Goal: Contribute content

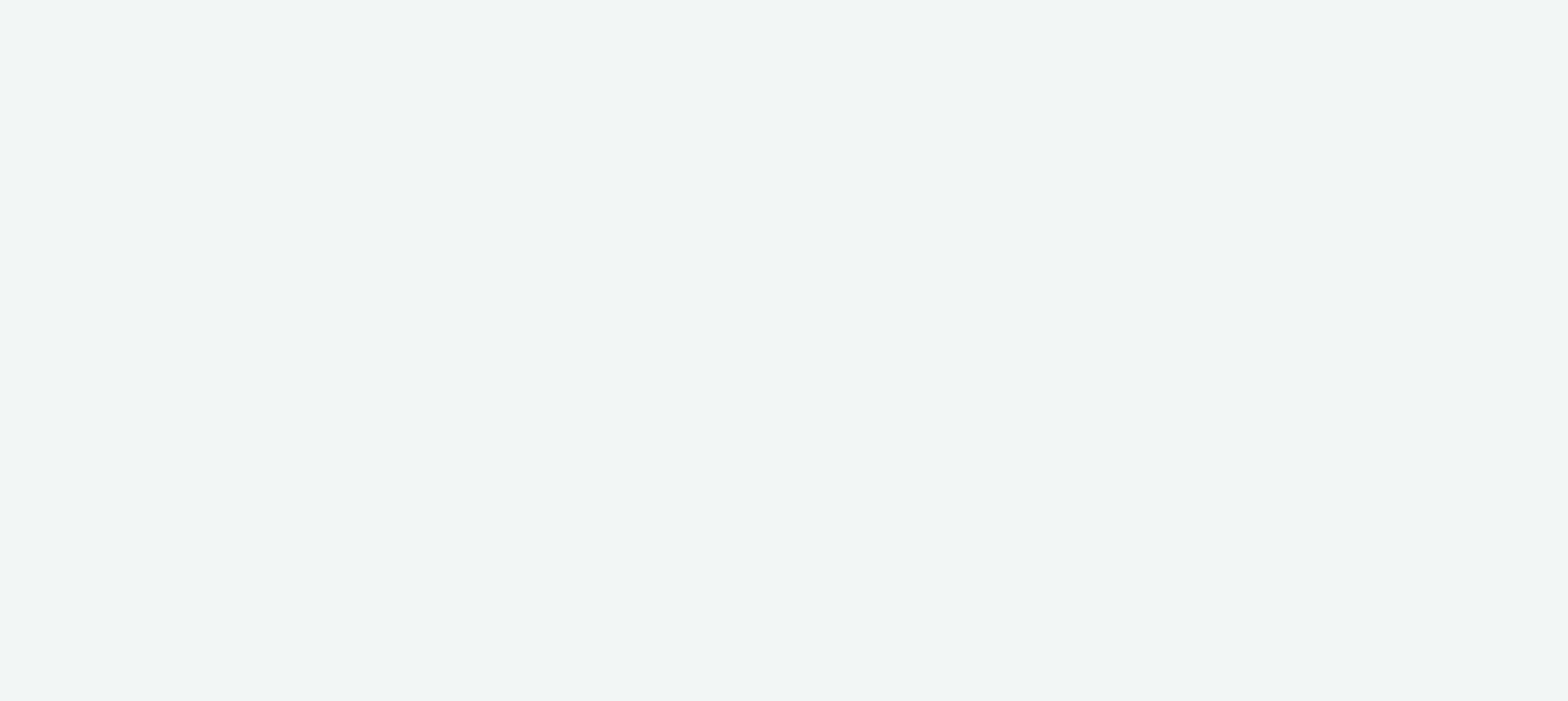
select select "47c37c18-910e-43a3-bb91-a2beb2847406"
select select "b1b940d3-d05b-48b5-821e-f328c33b988b"
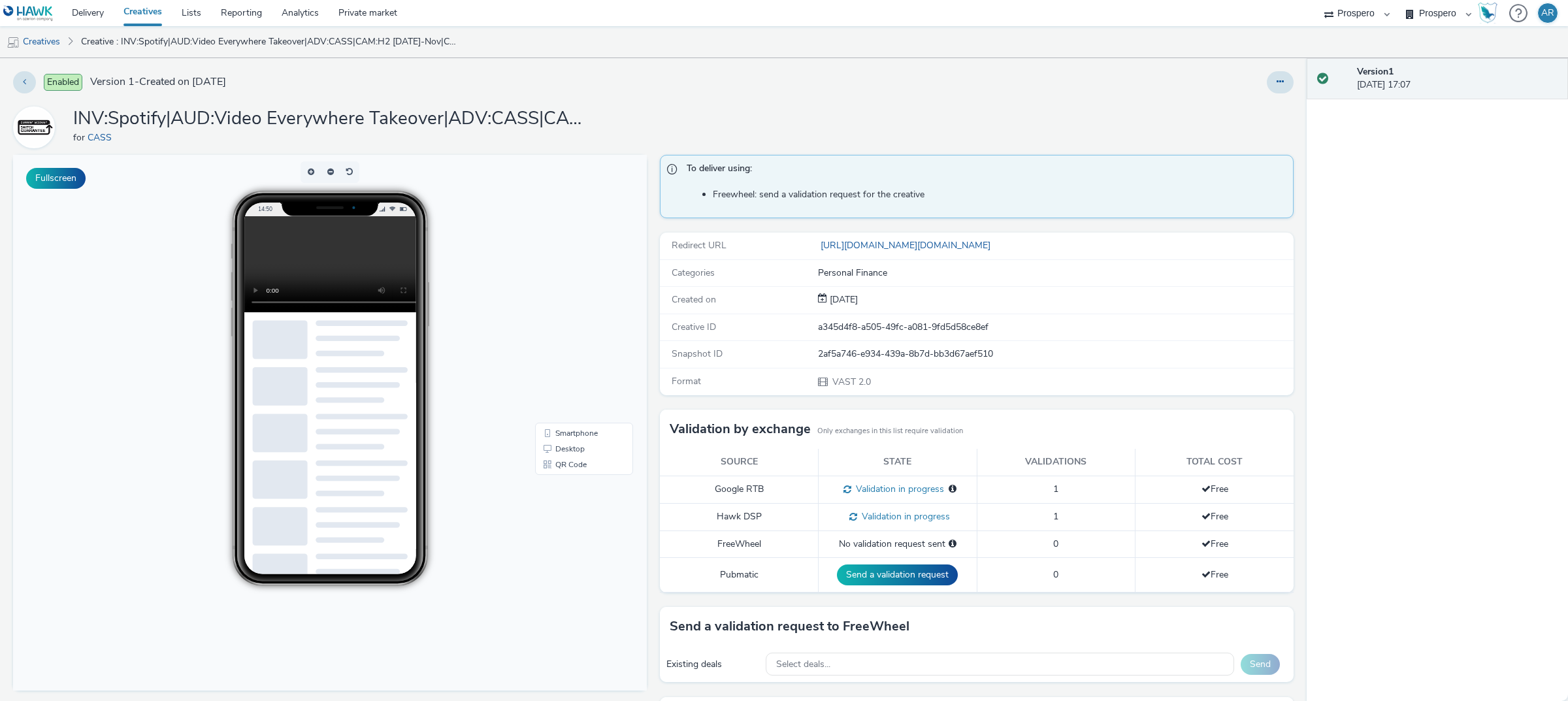
click at [157, 11] on link "Creatives" at bounding box center [142, 13] width 58 height 26
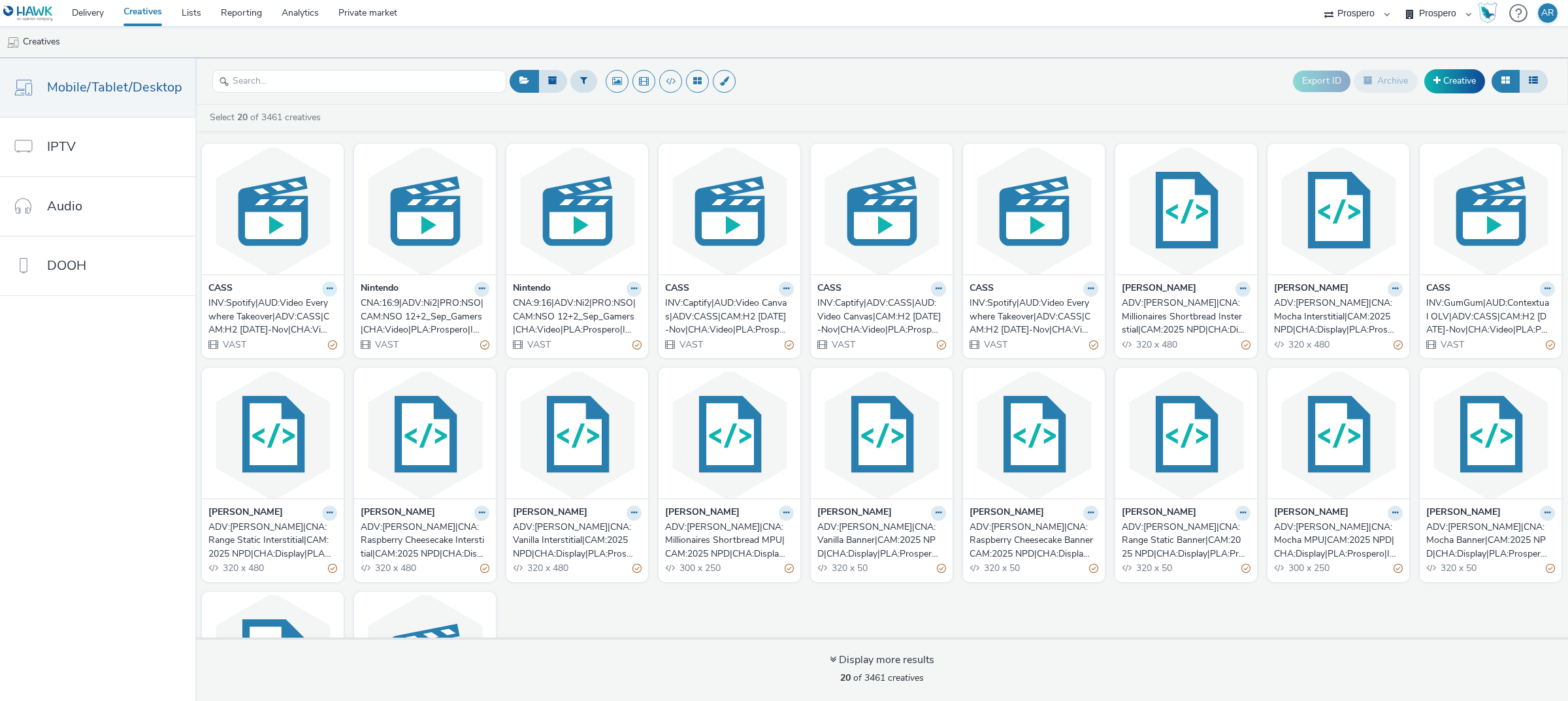
click at [327, 291] on icon at bounding box center [330, 289] width 6 height 7
click at [296, 312] on link "Edit" at bounding box center [289, 312] width 98 height 26
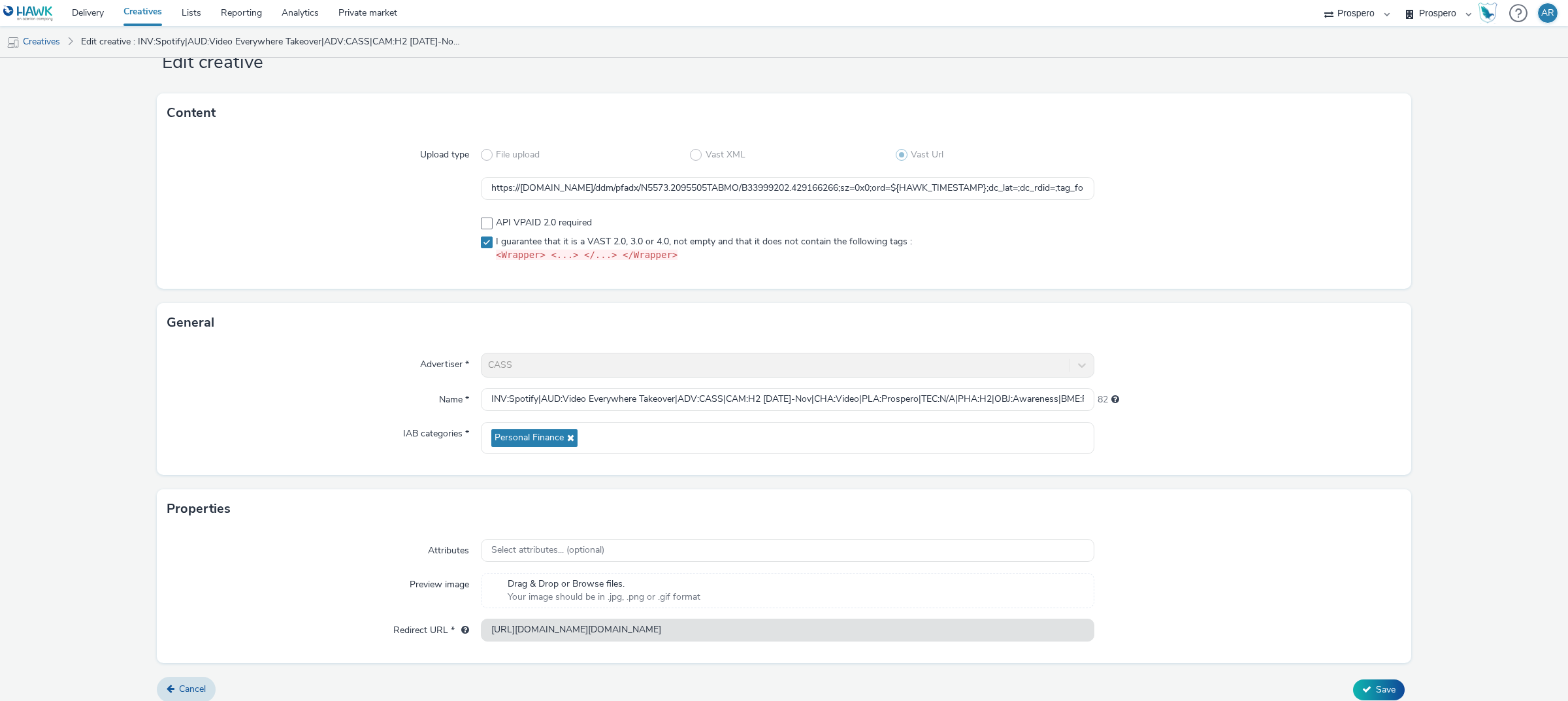
scroll to position [54, 0]
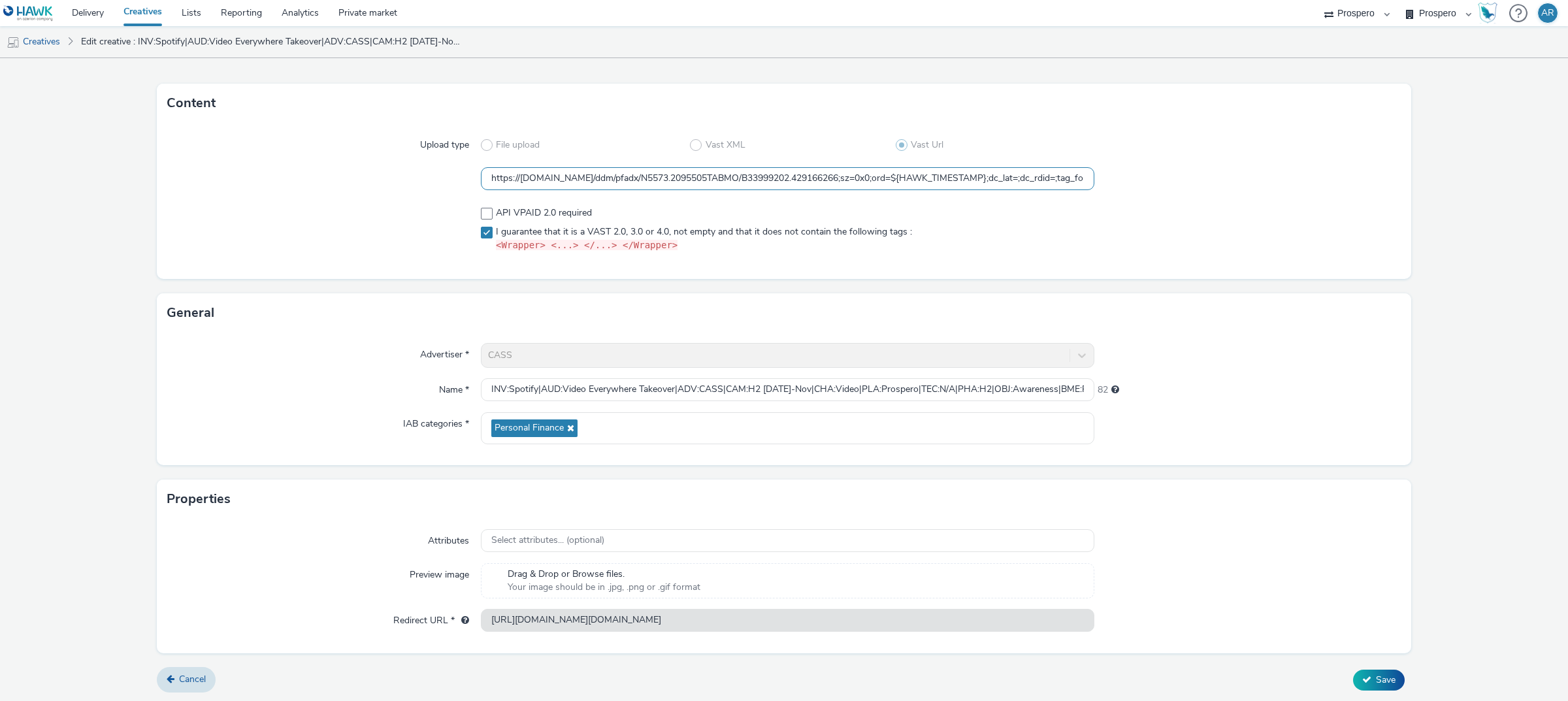
click at [685, 177] on input "https://[DOMAIN_NAME]/ddm/pfadx/N5573.2095505TABMO/B33999202.429166266;sz=0x0;o…" at bounding box center [787, 178] width 614 height 23
click at [264, 461] on div "Advertiser * CASS Name * INV:Spotify|AUD:Video Everywhere Takeover|ADV:CASS|CAM…" at bounding box center [784, 398] width 1254 height 133
click at [639, 174] on input "https://[DOMAIN_NAME]/ddm/pfadx/N5573.2095505TABMO/B33999202.429166266;sz=0x0;o…" at bounding box center [787, 178] width 614 height 23
click at [97, 310] on form "Edit creative Content Upload type File upload Vast XML Vast Url https://[DOMAIN…" at bounding box center [784, 353] width 1568 height 698
click at [47, 38] on link "Creatives" at bounding box center [33, 42] width 67 height 32
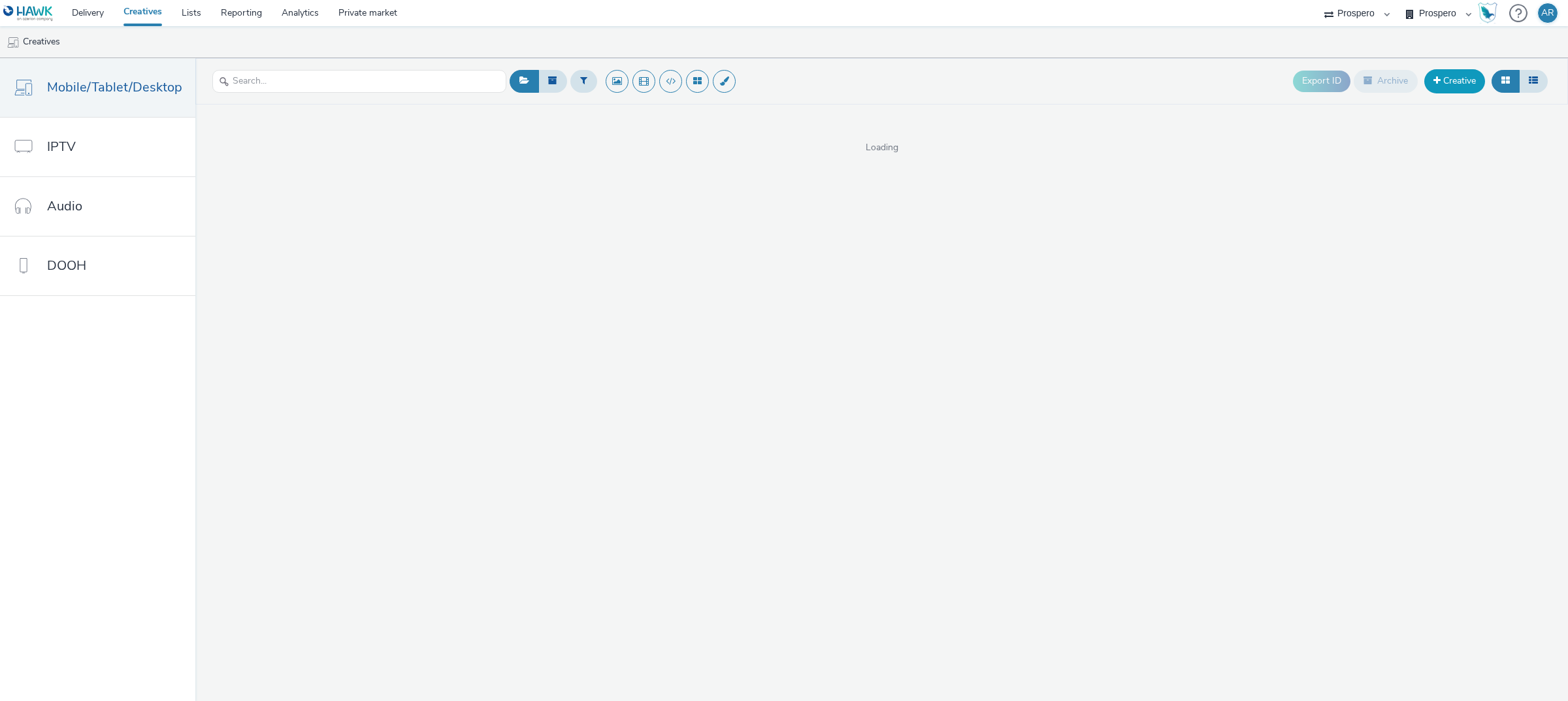
click at [1455, 82] on link "Creative" at bounding box center [1454, 81] width 60 height 23
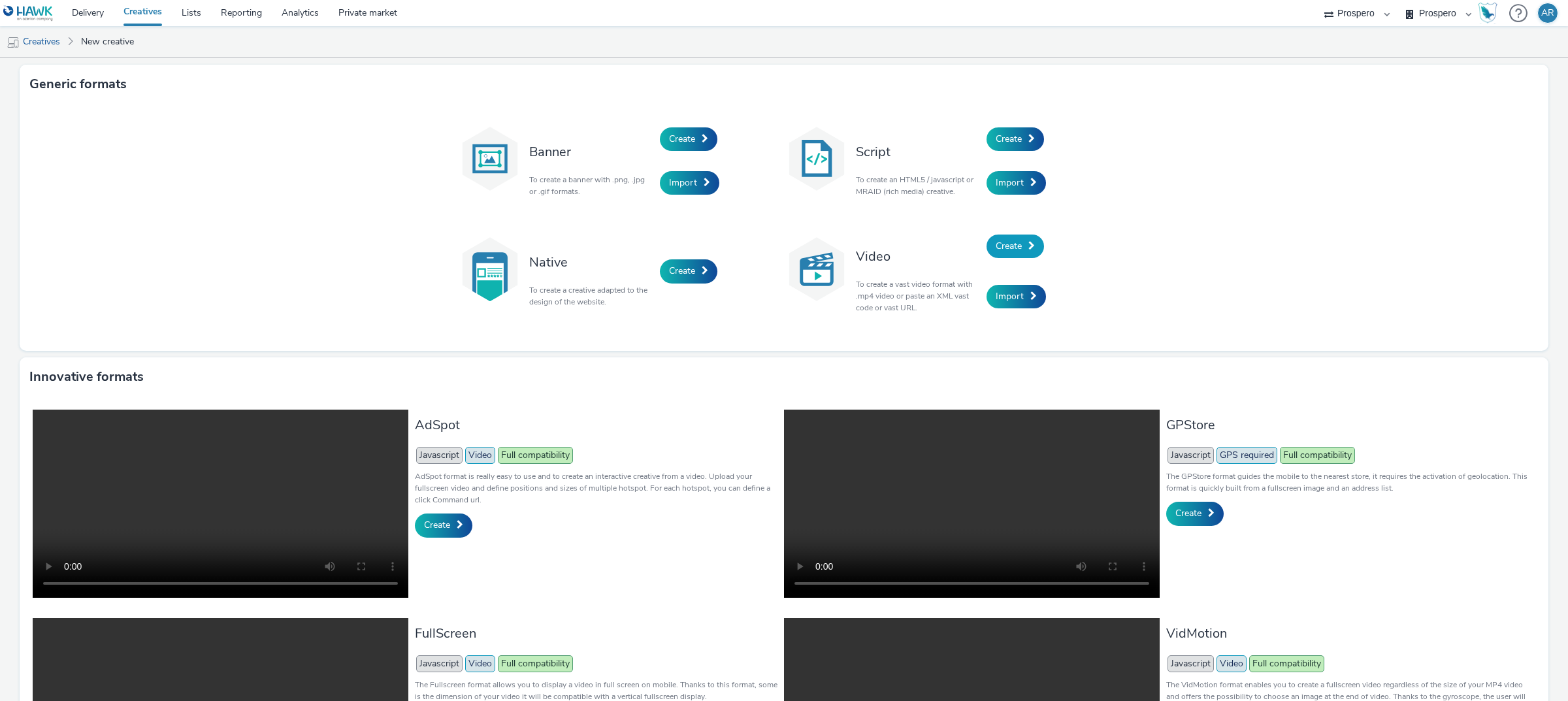
click at [1006, 244] on span "Create" at bounding box center [1009, 245] width 26 height 12
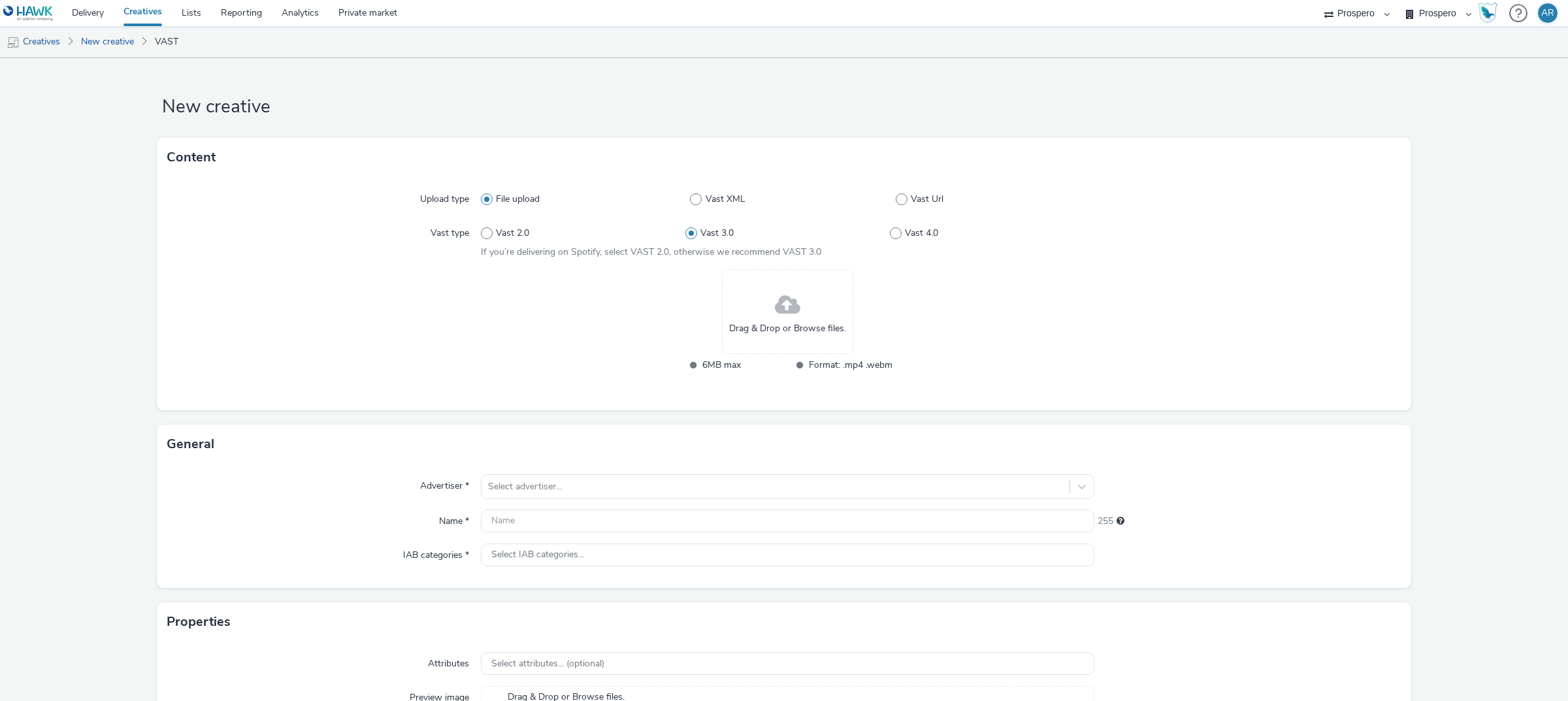
click at [900, 191] on div "File upload Vast XML Vast Url" at bounding box center [787, 199] width 614 height 23
click at [901, 197] on label "Vast Url" at bounding box center [995, 200] width 199 height 13
click at [901, 197] on input "Vast Url" at bounding box center [900, 199] width 8 height 8
radio input "false"
radio input "true"
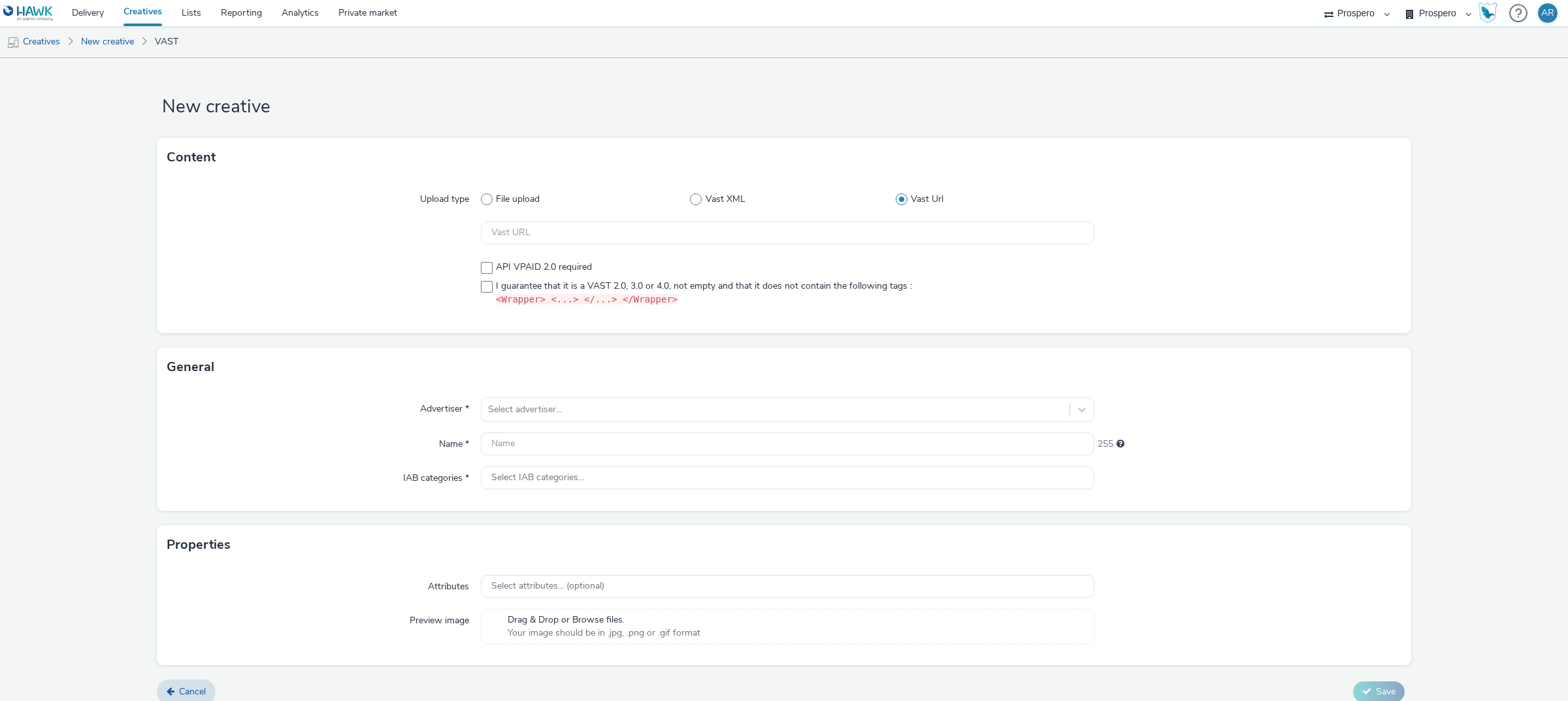
click at [237, 351] on div "General" at bounding box center [784, 367] width 1254 height 39
click at [539, 237] on input "text" at bounding box center [787, 233] width 614 height 23
paste input "https://[DOMAIN_NAME]/ddm/pfadx/N5573.2095505TABMO/B33999202.428964968;sz=0x0;d…"
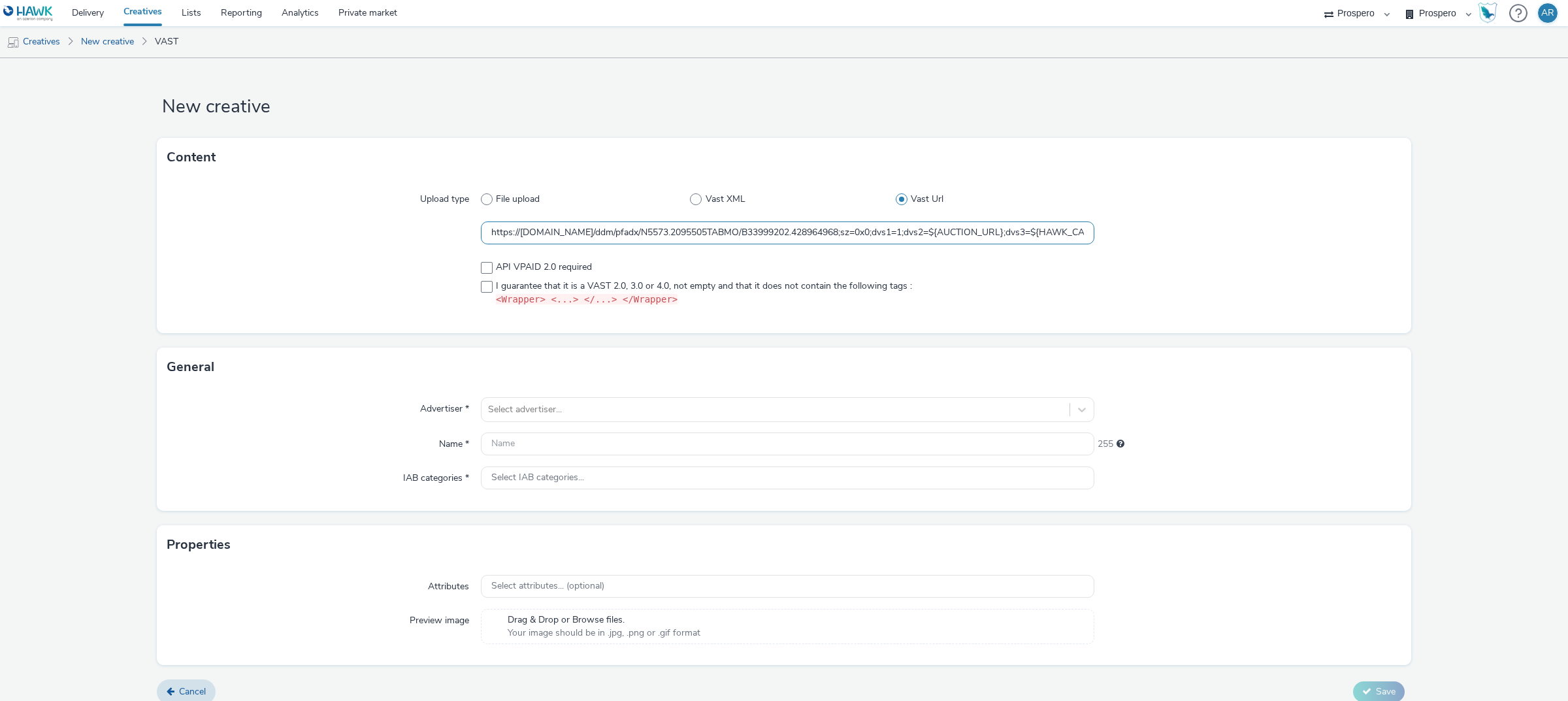
scroll to position [0, 2964]
type input "https://[DOMAIN_NAME]/ddm/pfadx/N5573.2095505TABMO/B33999202.428964968;sz=0x0;d…"
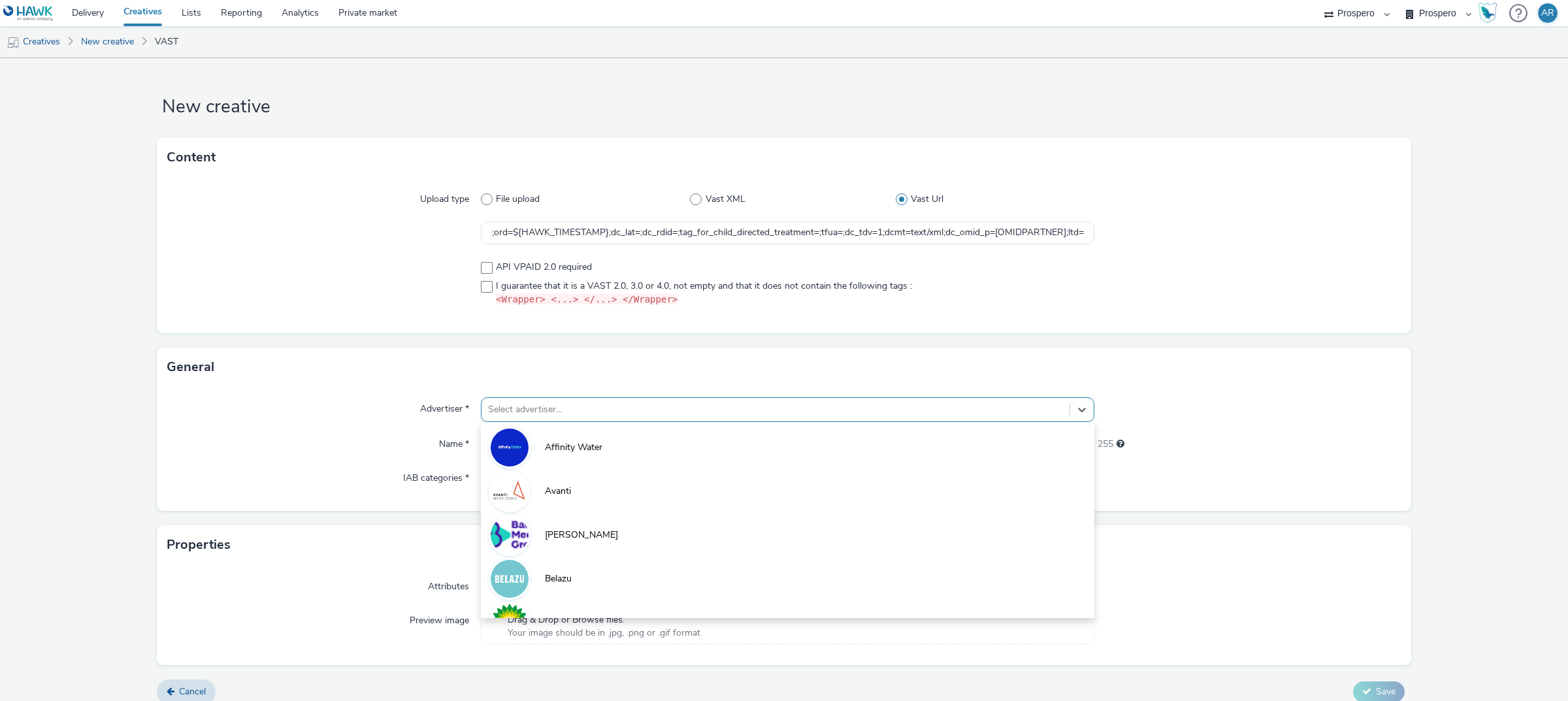
click at [539, 409] on div at bounding box center [775, 409] width 575 height 16
type input "CAS"
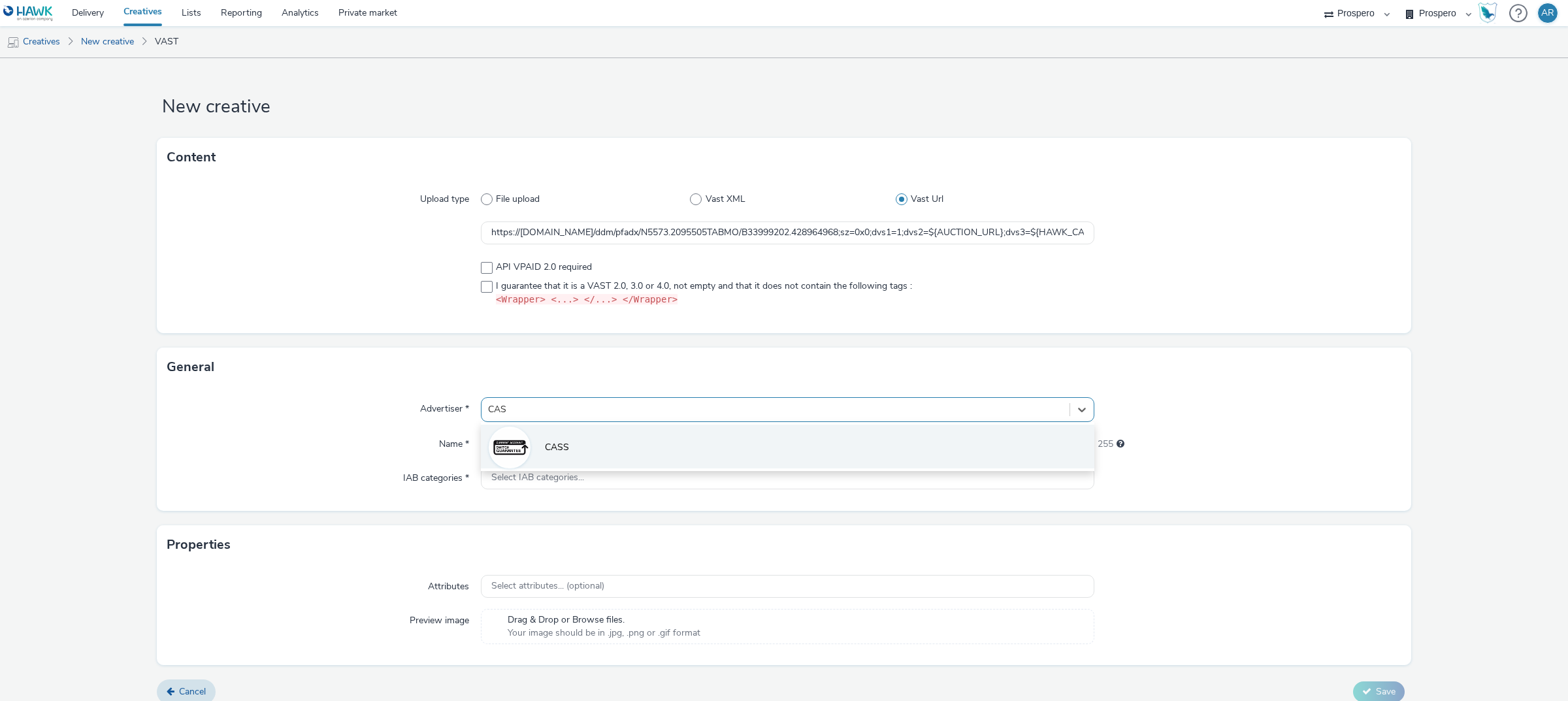
click at [551, 441] on span "CASS" at bounding box center [557, 448] width 24 height 13
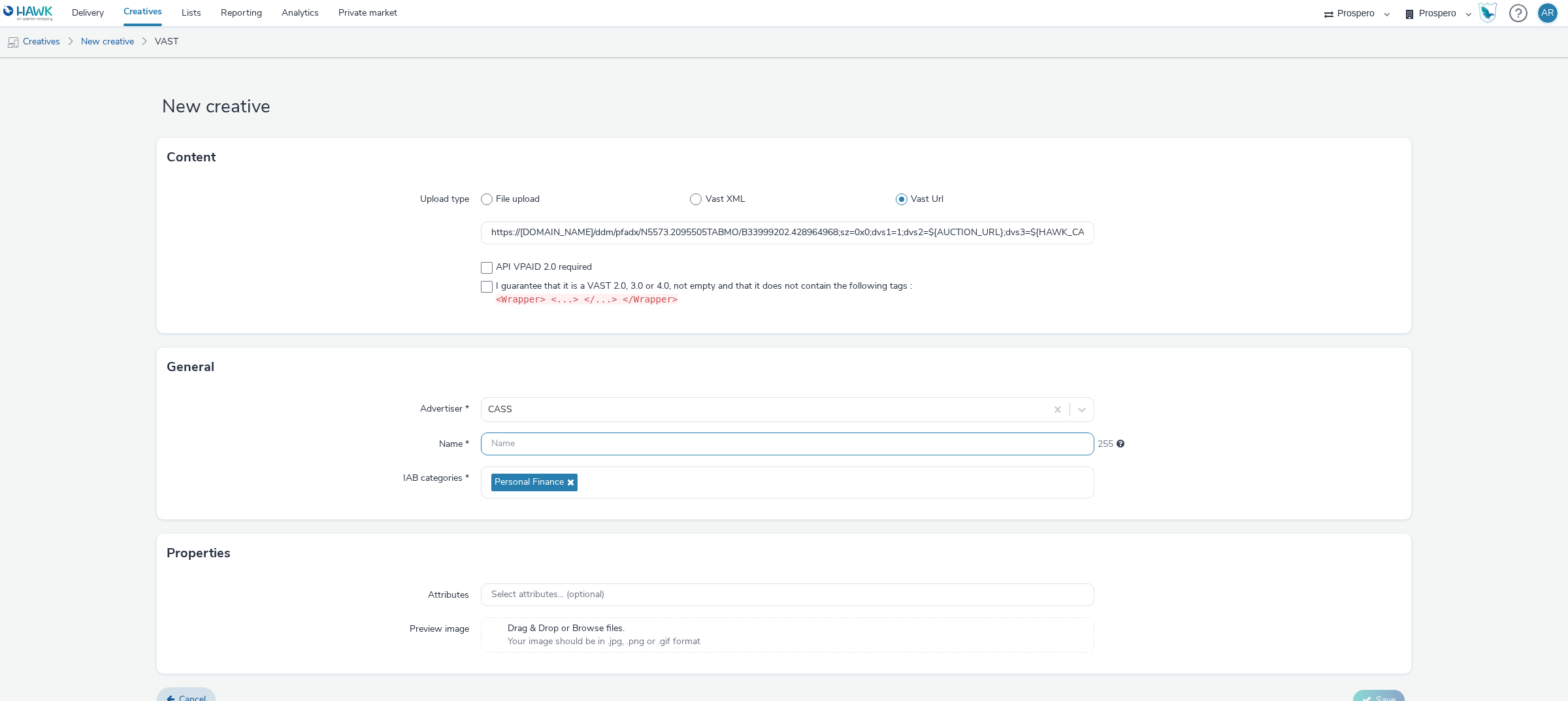
click at [566, 449] on input "text" at bounding box center [787, 444] width 614 height 23
paste input "ADV:CASS|CAM:H2 [DATE]-Nov|CHA:Video|PLA:Prospero|INV:Spotify|TEC:N/A|PHA:H2|OB…"
click at [539, 445] on input "ADV:CASS|CAM:H2 [DATE]-Nov|CHA:Video|PLA:Prospero|INV:Spotify|TEC:N/A|PHA:H2|OB…" at bounding box center [787, 444] width 614 height 23
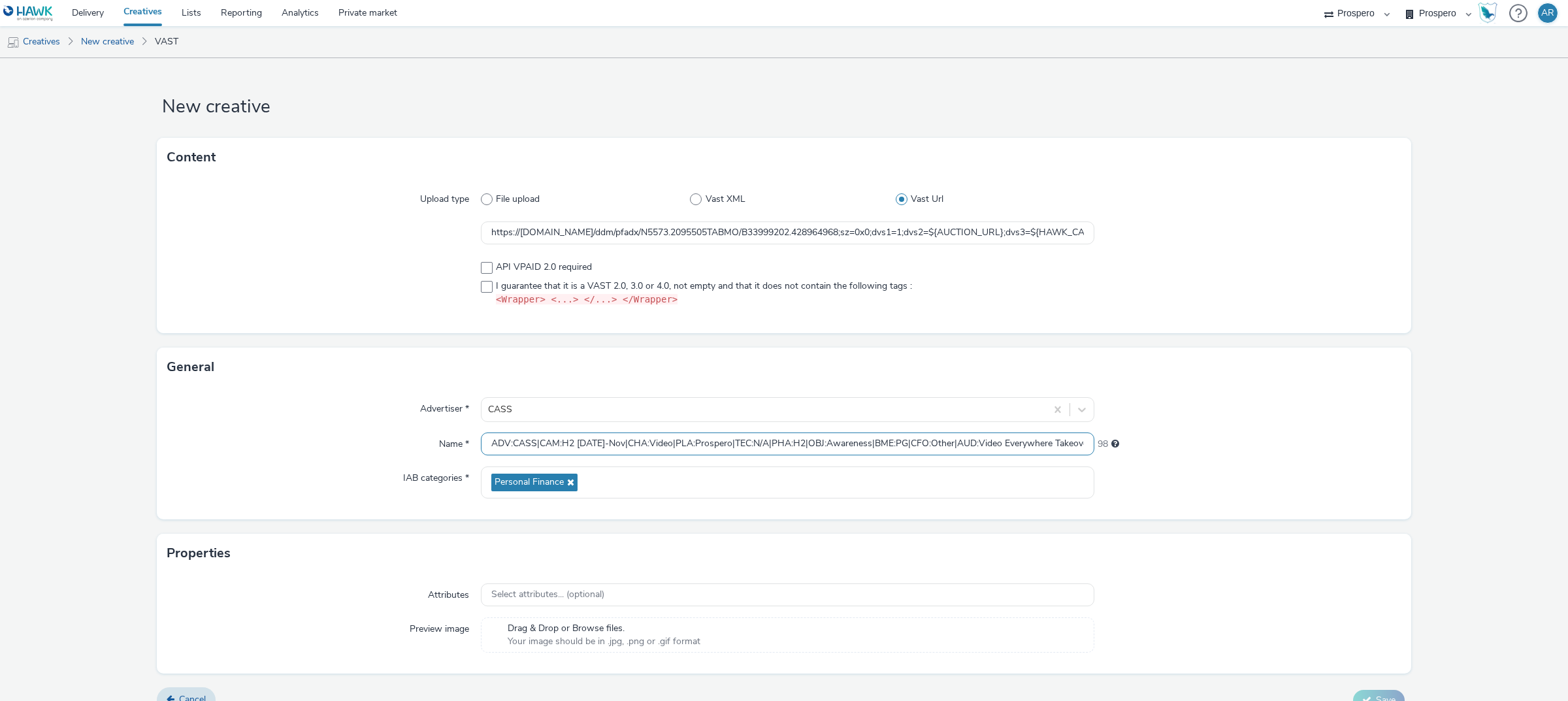
click at [491, 445] on input "ADV:CASS|CAM:H2 [DATE]-Nov|CHA:Video|PLA:Prospero|TEC:N/A|PHA:H2|OBJ:Awareness|…" at bounding box center [787, 444] width 614 height 23
paste input "INV:Spotify|"
click at [991, 443] on input "INV:Spotify|ADV:CASS|CAM:H2 [DATE]-Nov|CHA:Video|PLA:Prospero|TEC:N/A|PHA:H2|OB…" at bounding box center [787, 444] width 614 height 23
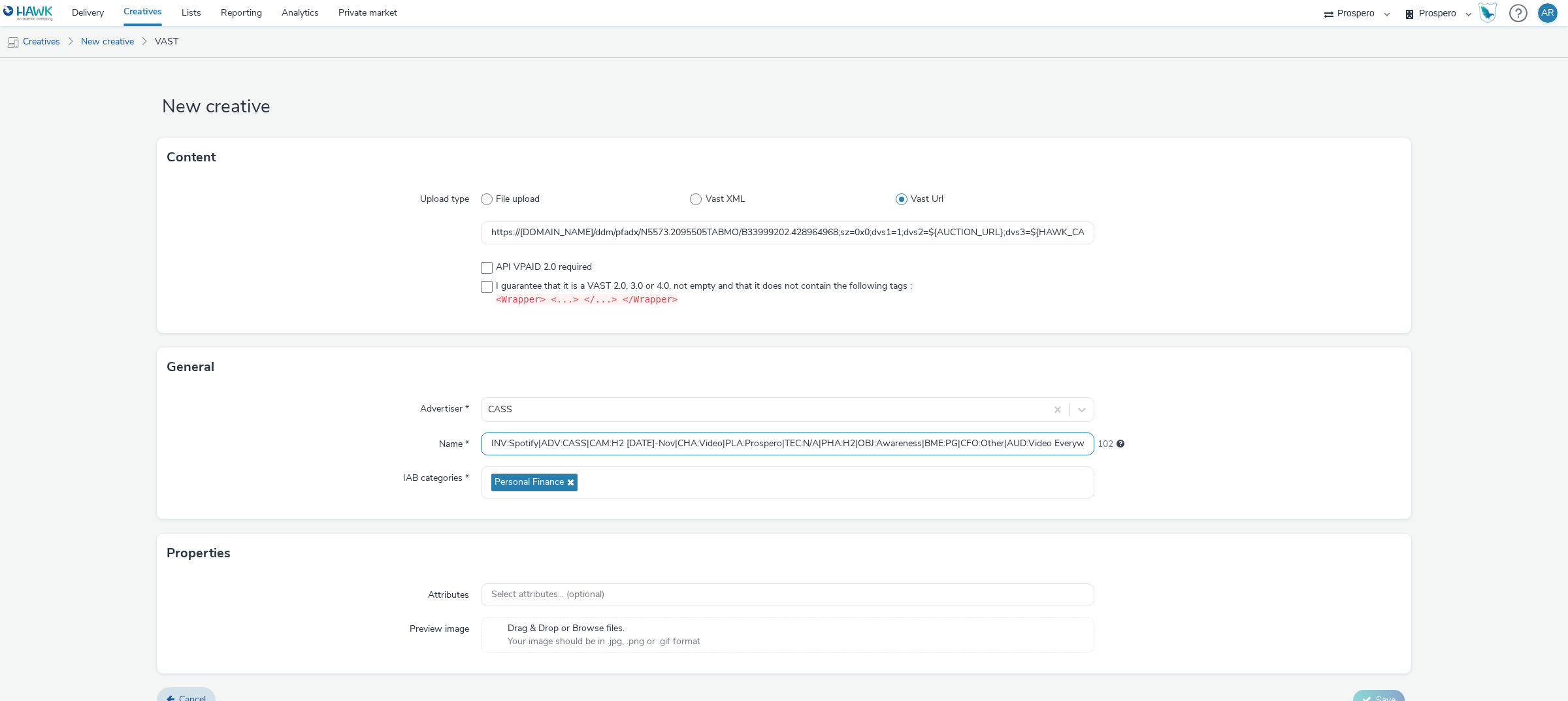
click at [537, 448] on input "INV:Spotify|ADV:CASS|CAM:H2 [DATE]-Nov|CHA:Video|PLA:Prospero|TEC:N/A|PHA:H2|OB…" at bounding box center [787, 444] width 614 height 23
paste input "CNA:Pop::P37KRGX"
type input "INV:Spotify|CNA:Pop::P37KRGX|ADV:CASS|CAM:H2 [DATE]-Nov|CHA:Video|PLA:Prospero|…"
click at [1391, 442] on div "Advertiser * CASS Name * INV:Spotify|CNA:Pop::P37KRGX|ADV:CASS|CAM:H2 [DATE]-No…" at bounding box center [784, 453] width 1254 height 133
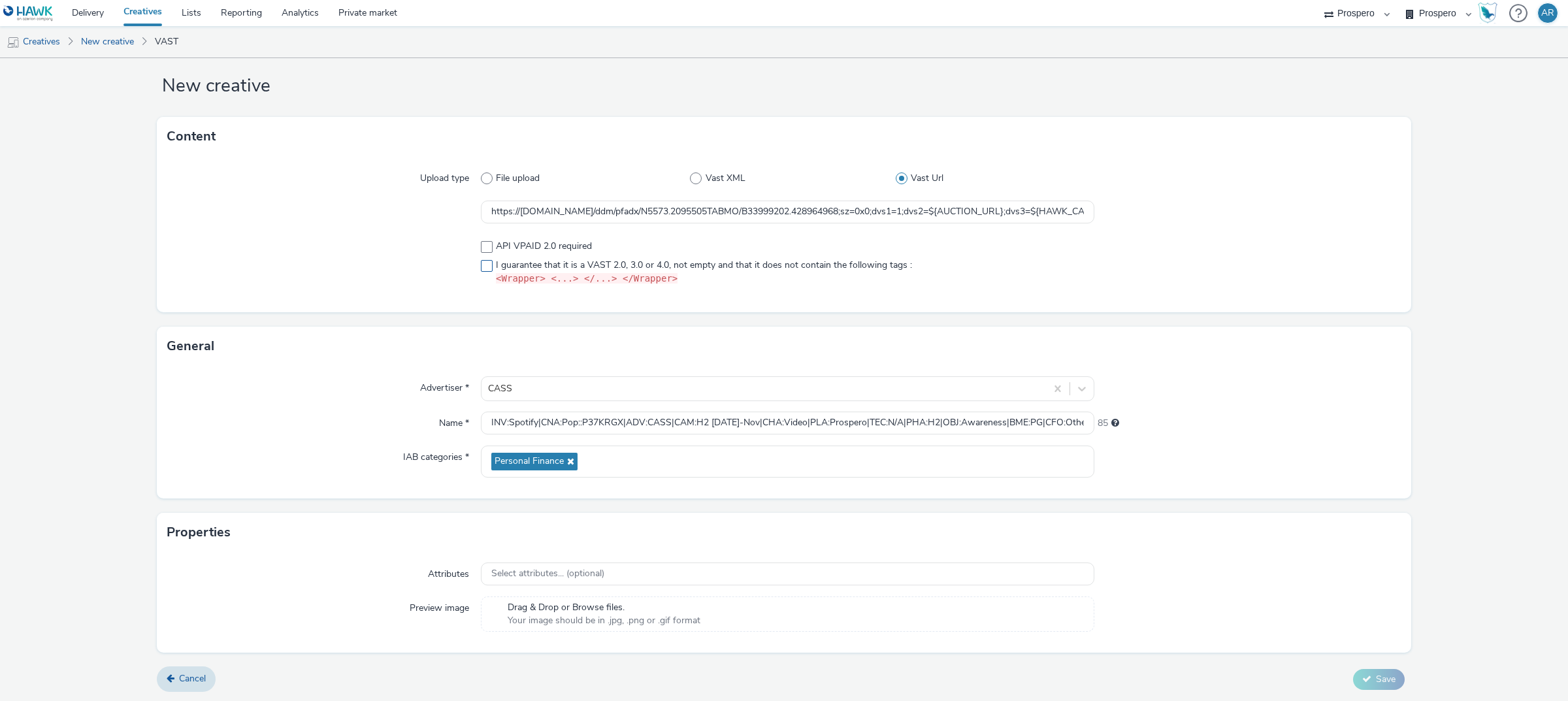
click at [481, 266] on span at bounding box center [486, 266] width 12 height 12
checkbox input "true"
click at [1459, 464] on form "New creative Content Upload type File upload Vast XML Vast Url https://[DOMAIN_…" at bounding box center [784, 370] width 1568 height 665
click at [1374, 670] on button "Save" at bounding box center [1380, 680] width 52 height 21
